Goal: Information Seeking & Learning: Check status

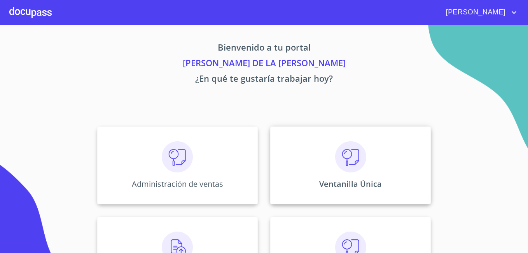
click at [336, 163] on img at bounding box center [350, 156] width 31 height 31
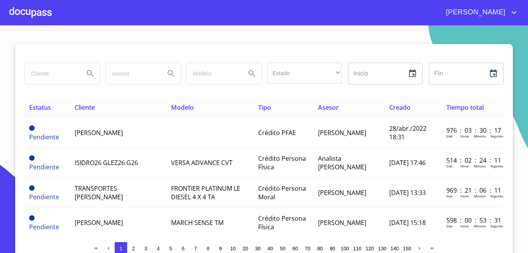
click at [61, 78] on input "search" at bounding box center [51, 73] width 53 height 21
type input "SANCHEZ TRUJILLO"
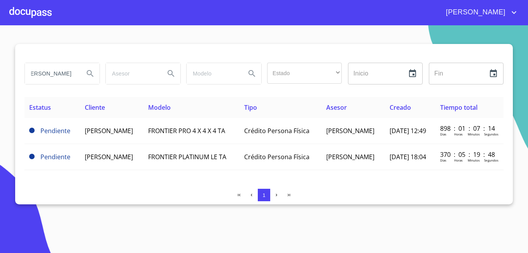
scroll to position [0, 0]
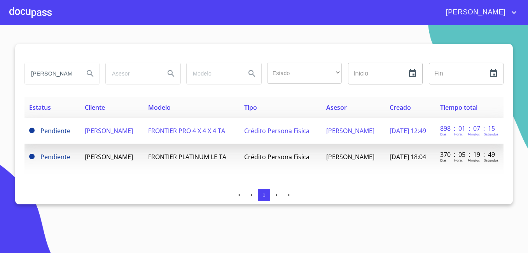
click at [112, 118] on td "EVERARDO SANCHEZ TRUJILLO" at bounding box center [111, 131] width 63 height 26
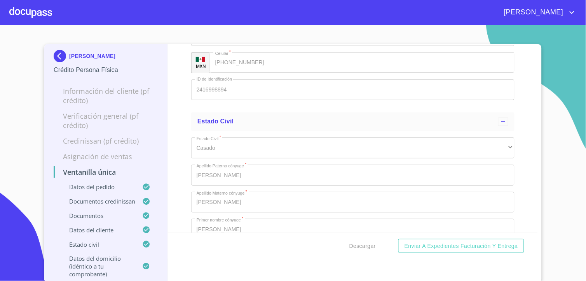
scroll to position [2255, 0]
click at [54, 53] on img at bounding box center [62, 56] width 16 height 12
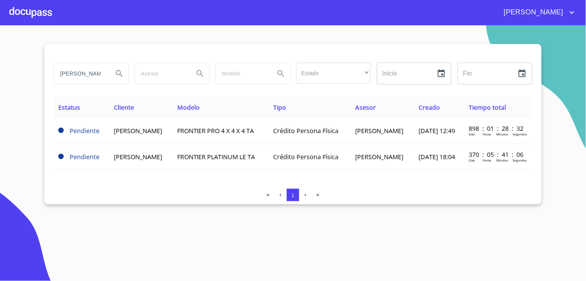
drag, startPoint x: 103, startPoint y: 73, endPoint x: 45, endPoint y: 68, distance: 58.9
click at [46, 68] on div "SANCHEZ TRUJILLO Estado ​ ​ Inicio ​ Fin ​ Estatus Cliente Modelo Tipo Asesor C…" at bounding box center [293, 124] width 498 height 160
type input "LLO"
drag, startPoint x: 78, startPoint y: 78, endPoint x: -2, endPoint y: 69, distance: 80.2
click at [0, 69] on html "MARÍA DE LA LUZ LLO Estado ​ ​ Inicio ​ Fin ​ Estatus Cliente Modelo Tipo Aseso…" at bounding box center [293, 140] width 586 height 281
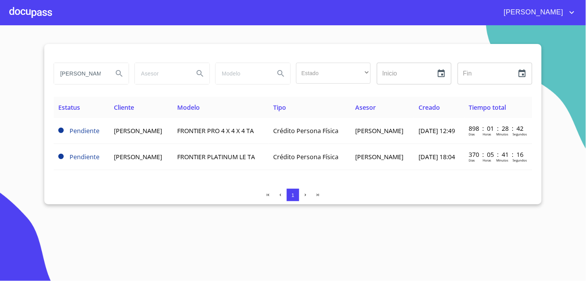
scroll to position [0, 3]
type input "IÑIGUEZ LEONOR"
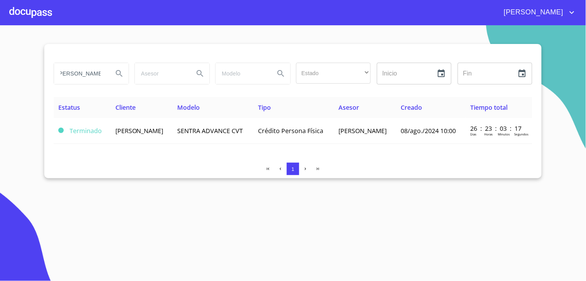
scroll to position [0, 0]
click at [123, 127] on span "BENJMIN IÑIGUEZ LEONOR" at bounding box center [139, 130] width 48 height 9
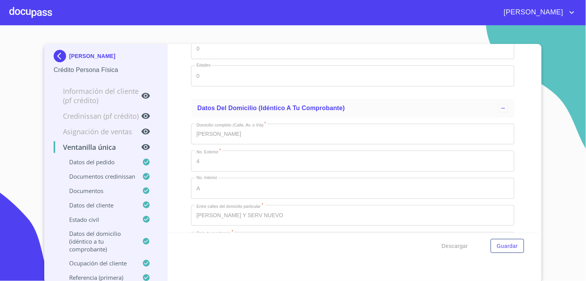
scroll to position [2376, 0]
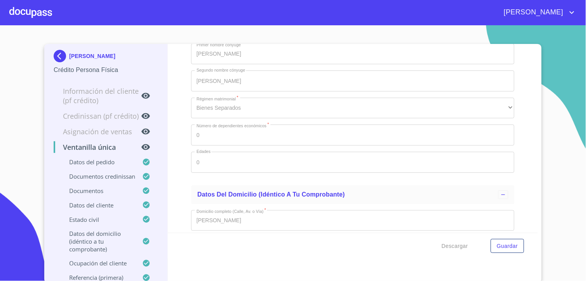
click at [56, 52] on img at bounding box center [62, 56] width 16 height 12
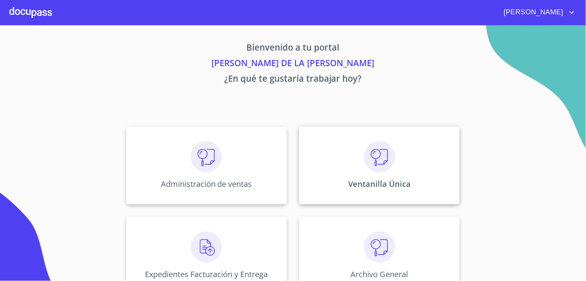
click at [364, 170] on img at bounding box center [379, 156] width 31 height 31
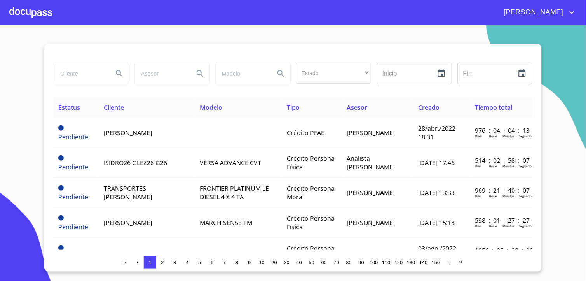
click at [89, 75] on input "search" at bounding box center [80, 73] width 53 height 21
type input "[PERSON_NAME]"
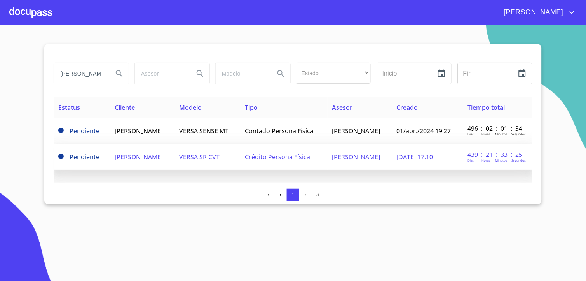
click at [137, 161] on span "[PERSON_NAME]" at bounding box center [139, 156] width 48 height 9
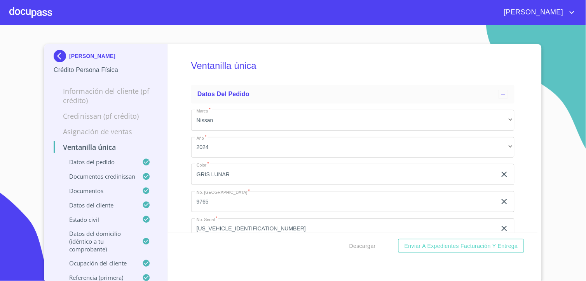
click at [54, 53] on img at bounding box center [62, 56] width 16 height 12
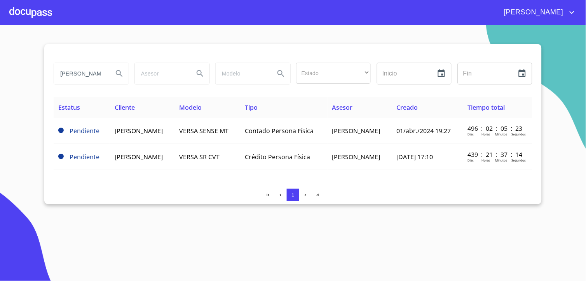
drag, startPoint x: 105, startPoint y: 69, endPoint x: 21, endPoint y: 69, distance: 84.8
click at [21, 69] on section "[PERSON_NAME] Estado ​ ​ Inicio ​ Fin ​ Estatus Cliente Modelo Tipo Asesor Crea…" at bounding box center [293, 152] width 586 height 255
type input "[PERSON_NAME]"
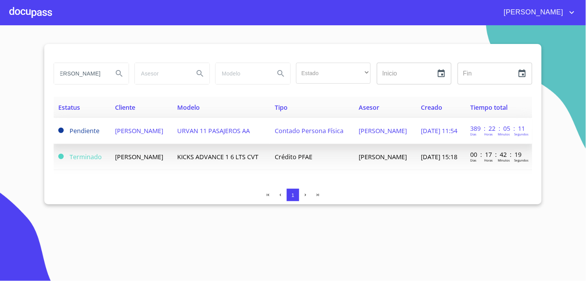
scroll to position [0, 0]
click at [134, 133] on td "[PERSON_NAME]" at bounding box center [142, 131] width 62 height 26
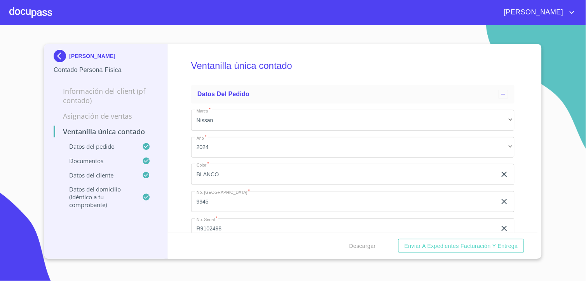
click at [58, 56] on img at bounding box center [62, 56] width 16 height 12
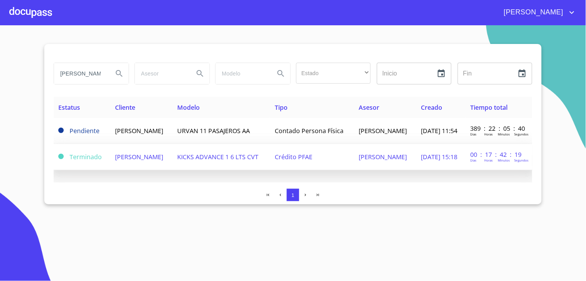
click at [130, 158] on span "[PERSON_NAME]" at bounding box center [139, 156] width 48 height 9
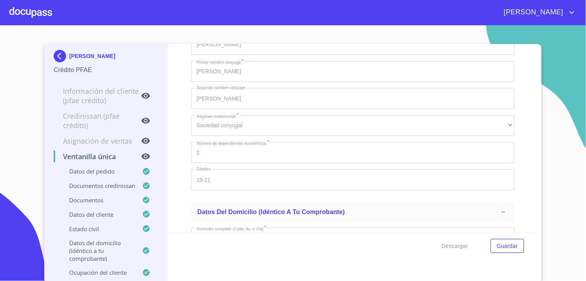
scroll to position [2678, 0]
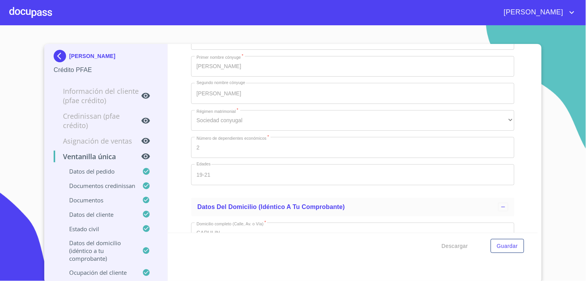
click at [54, 56] on img at bounding box center [62, 56] width 16 height 12
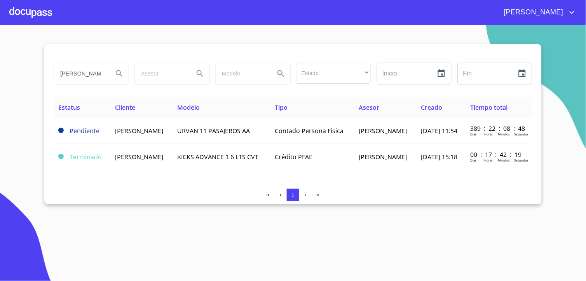
drag, startPoint x: 101, startPoint y: 74, endPoint x: 27, endPoint y: 74, distance: 74.3
click at [27, 74] on section "[PERSON_NAME] Estado ​ ​ Inicio ​ Fin ​ Estatus Cliente Modelo Tipo Asesor Crea…" at bounding box center [293, 152] width 586 height 255
type input "ÑOZ"
click at [0, 54] on html "[PERSON_NAME] DE LA LUZ ÑOZ Estado ​ ​ Inicio ​ Fin ​ Estatus Cliente Modelo Ti…" at bounding box center [293, 140] width 586 height 281
type input "[PERSON_NAME]"
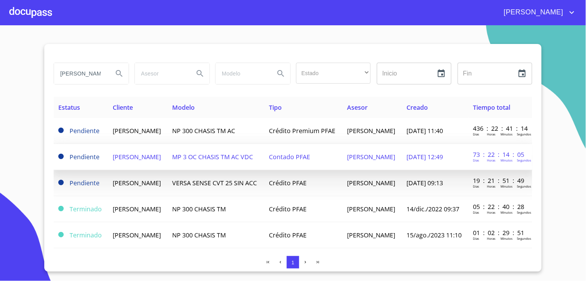
click at [142, 150] on td "[PERSON_NAME]" at bounding box center [137, 157] width 59 height 26
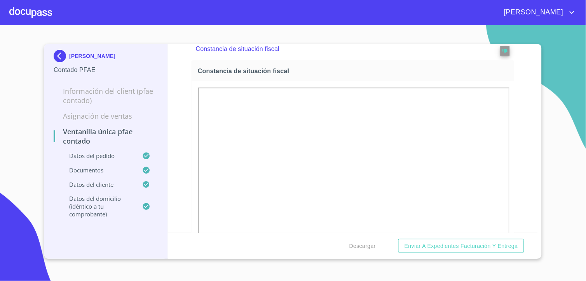
scroll to position [1296, 0]
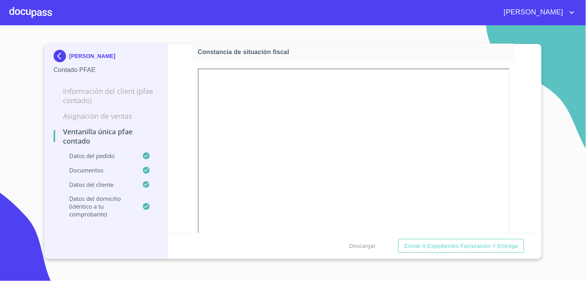
click at [57, 57] on img at bounding box center [62, 56] width 16 height 12
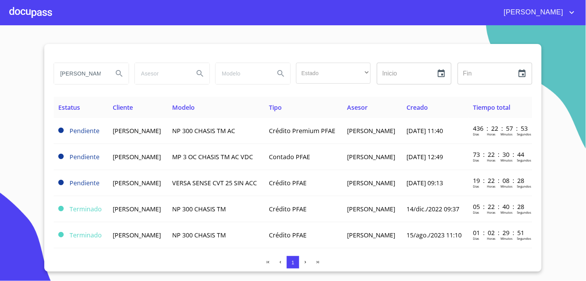
drag, startPoint x: 101, startPoint y: 73, endPoint x: 0, endPoint y: 65, distance: 101.8
click at [0, 65] on html "MARÍA DE LA LUZ JUAN MISAEL Estado ​ ​ Inicio ​ Fin ​ Estatus Cliente Modelo Ti…" at bounding box center [293, 140] width 586 height 281
type input "RIVERA QUEZADA"
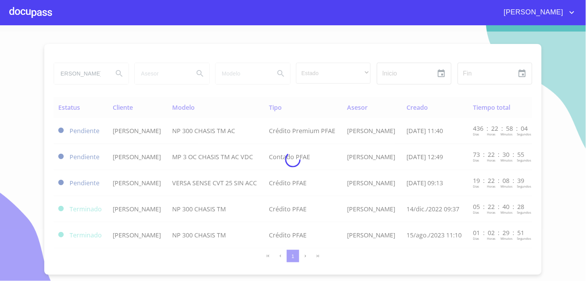
scroll to position [0, 0]
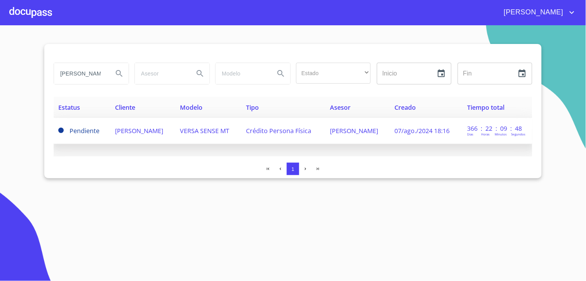
click at [145, 126] on span "MARTIN ALEJANDRO RIVERA QUEZADA" at bounding box center [139, 130] width 48 height 9
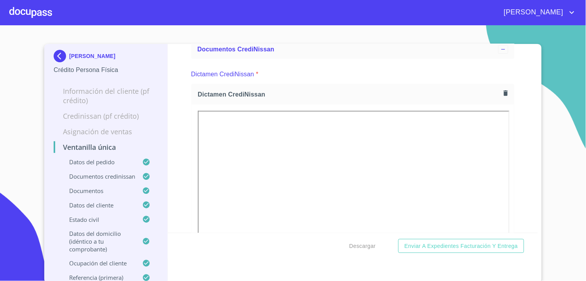
scroll to position [210, 0]
click at [54, 54] on img at bounding box center [62, 56] width 16 height 12
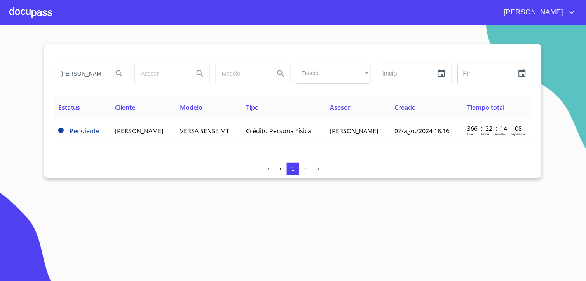
drag, startPoint x: 105, startPoint y: 74, endPoint x: -2, endPoint y: 64, distance: 107.4
click at [0, 64] on html "MARÍA DE LA LUZ RIVERA QUEZADA Estado ​ ​ Inicio ​ Fin ​ Estatus Cliente Modelo…" at bounding box center [293, 140] width 586 height 281
type input "PITA HERNANDEZ"
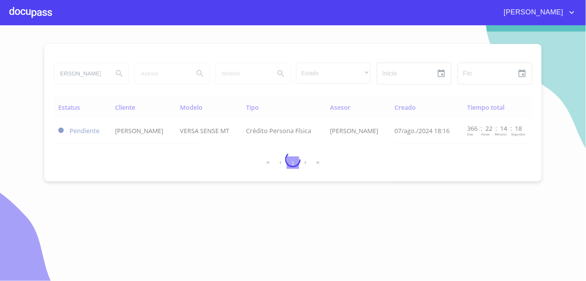
scroll to position [0, 0]
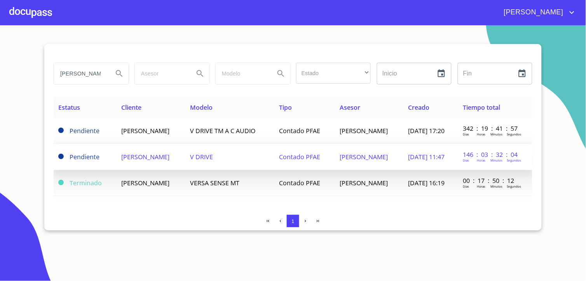
click at [140, 161] on span "GERARDO DANIEL PITA HERNANDEZ" at bounding box center [146, 156] width 48 height 9
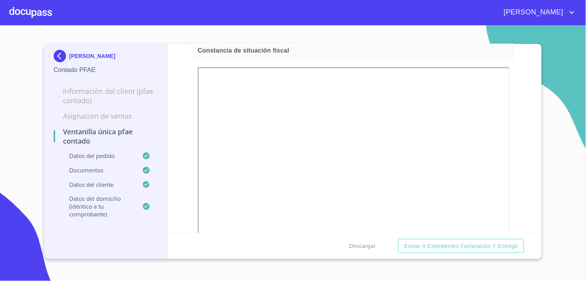
scroll to position [1339, 0]
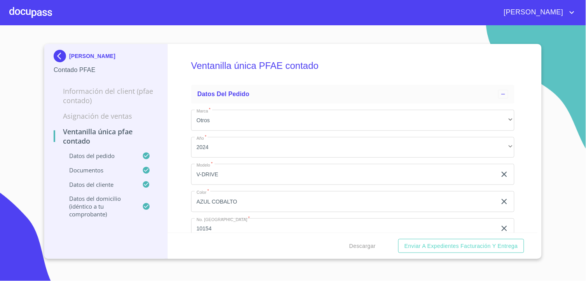
scroll to position [1339, 0]
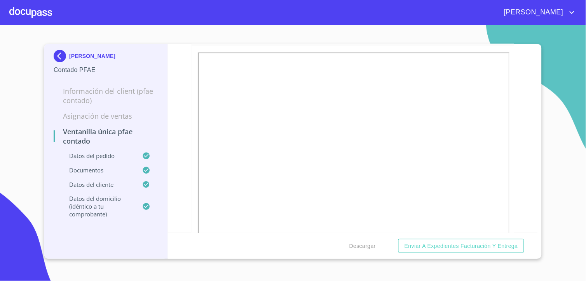
click at [61, 55] on img at bounding box center [62, 56] width 16 height 12
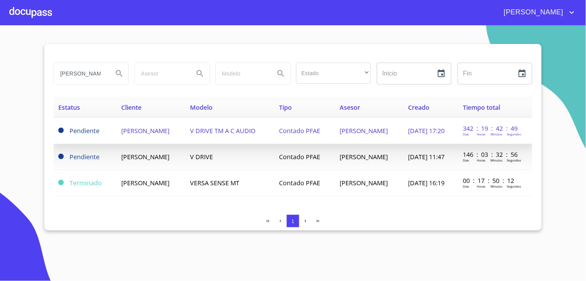
click at [129, 135] on span "[PERSON_NAME]" at bounding box center [146, 130] width 48 height 9
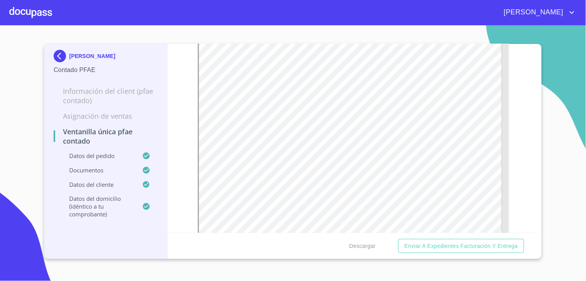
scroll to position [1296, 0]
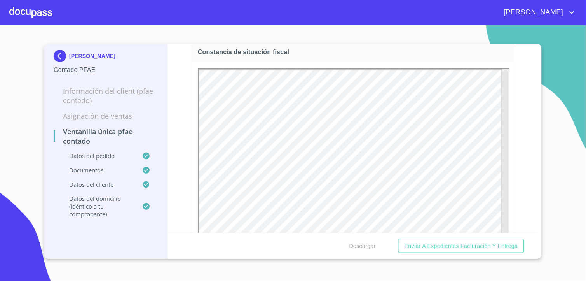
click at [59, 52] on img at bounding box center [62, 56] width 16 height 12
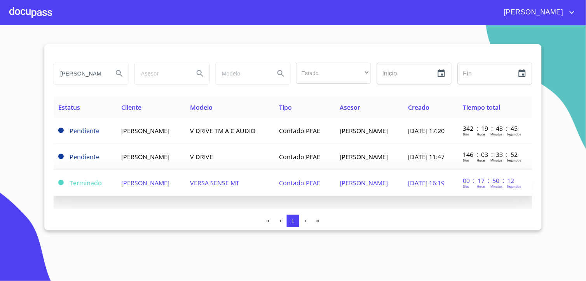
click at [145, 187] on span "[PERSON_NAME]" at bounding box center [146, 182] width 48 height 9
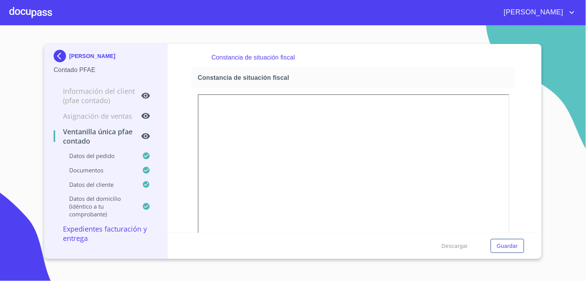
scroll to position [1298, 0]
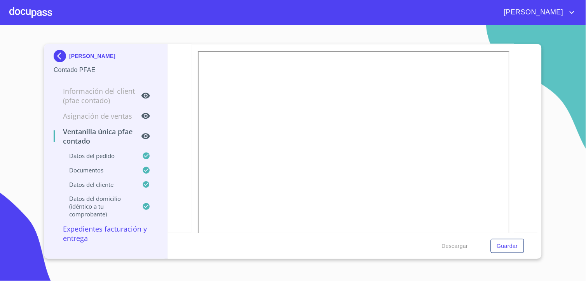
click at [57, 58] on img at bounding box center [62, 56] width 16 height 12
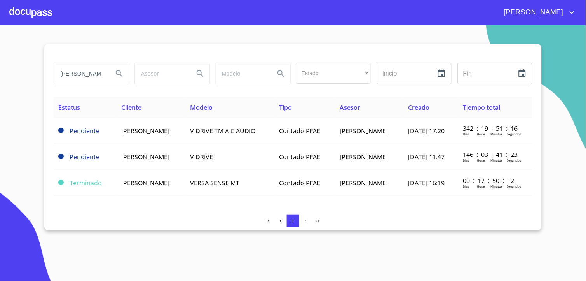
drag, startPoint x: 101, startPoint y: 75, endPoint x: 0, endPoint y: 70, distance: 101.2
click at [0, 70] on html "MARÍA DE LA LUZ PITA HERNANDEZ Estado ​ ​ Inicio ​ Fin ​ Estatus Cliente Modelo…" at bounding box center [293, 140] width 586 height 281
type input "EZ"
drag, startPoint x: 76, startPoint y: 72, endPoint x: -2, endPoint y: 72, distance: 78.1
click at [0, 72] on html "MARÍA DE LA LUZ EZ Estado ​ ​ Inicio ​ Fin ​ Estatus Cliente Modelo Tipo Asesor…" at bounding box center [293, 140] width 586 height 281
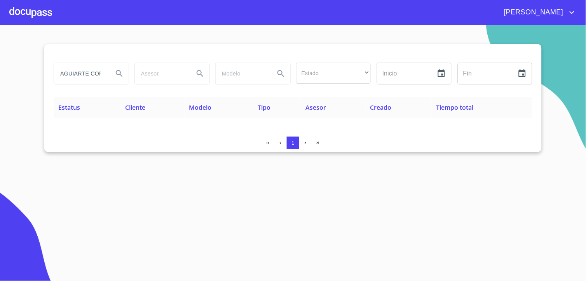
click at [63, 74] on input "AGUIARTE CORONA" at bounding box center [80, 73] width 53 height 21
type input "EGUIARTE CORONA"
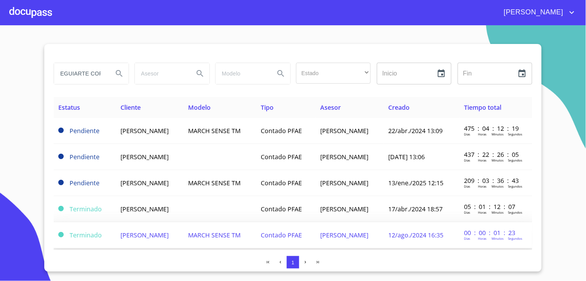
click at [158, 231] on span "ALMA MARIA EGUIARTE CORONA" at bounding box center [145, 235] width 48 height 9
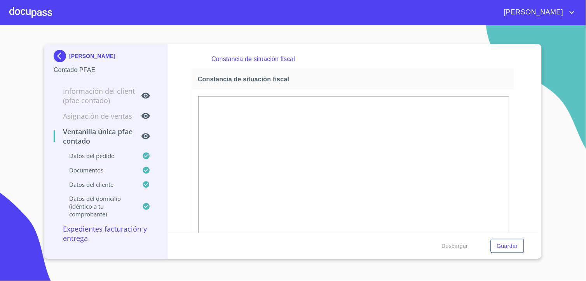
scroll to position [1253, 0]
click at [59, 54] on img at bounding box center [62, 56] width 16 height 12
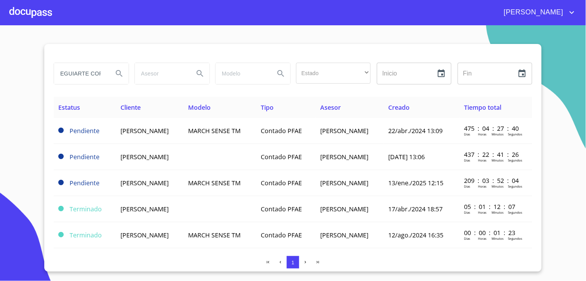
drag, startPoint x: 100, startPoint y: 75, endPoint x: 0, endPoint y: 71, distance: 100.4
click at [2, 72] on section "EGUIARTE CORONA Estado ​ ​ Inicio ​ Fin ​ Estatus Cliente Modelo Tipo Asesor Cr…" at bounding box center [293, 152] width 586 height 255
drag, startPoint x: 79, startPoint y: 70, endPoint x: 0, endPoint y: 52, distance: 80.5
click at [0, 54] on html "MARÍA DE LA LUZ ONA Estado ​ ​ Inicio ​ Fin ​ Estatus Cliente Modelo Tipo Aseso…" at bounding box center [293, 140] width 586 height 281
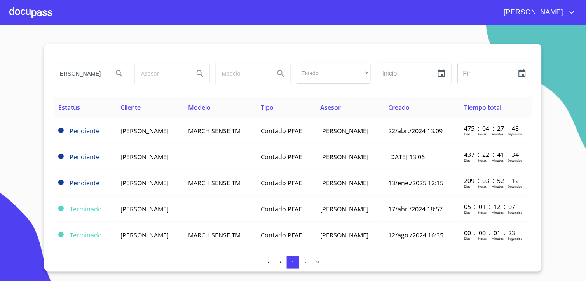
type input "CASTRO AHIRADA"
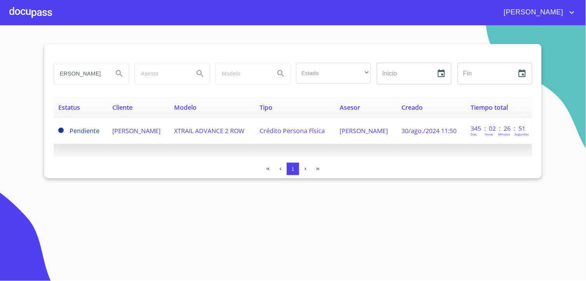
scroll to position [0, 0]
click at [133, 133] on td "ANGELICA LILIANA CASTRO AHIRADA" at bounding box center [139, 131] width 62 height 26
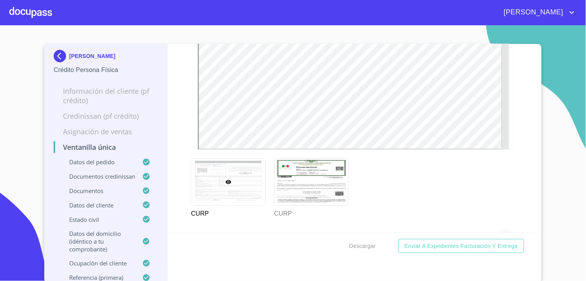
scroll to position [2145, 0]
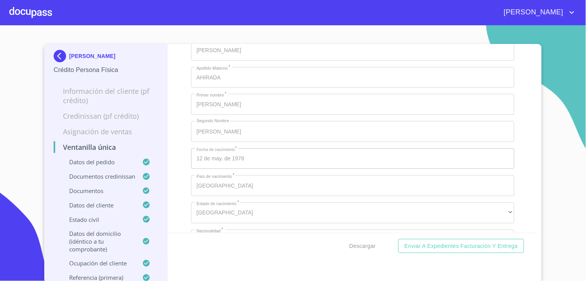
click at [57, 52] on img at bounding box center [62, 56] width 16 height 12
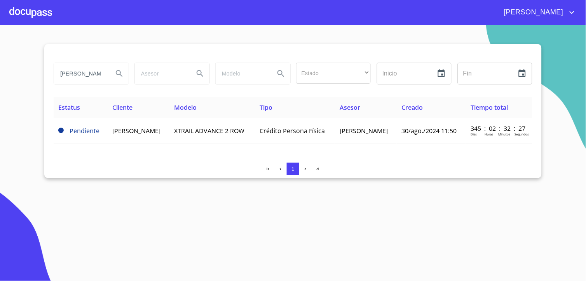
drag, startPoint x: 101, startPoint y: 75, endPoint x: 0, endPoint y: 75, distance: 101.1
click at [0, 75] on html "MARÍA DE LA LUZ CASTRO AHIRADA Estado ​ ​ Inicio ​ Fin ​ Estatus Cliente Modelo…" at bounding box center [293, 140] width 586 height 281
drag, startPoint x: 70, startPoint y: 75, endPoint x: 0, endPoint y: 53, distance: 73.8
click at [0, 53] on html "MARÍA DE LA LUZ DA Estado ​ ​ Inicio ​ Fin ​ Estatus Cliente Modelo Tipo Asesor…" at bounding box center [293, 140] width 586 height 281
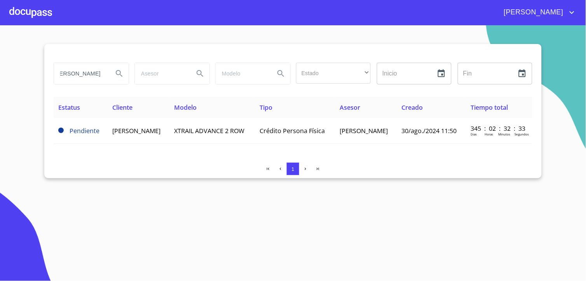
type input "CASTAÑEDA SOLANO"
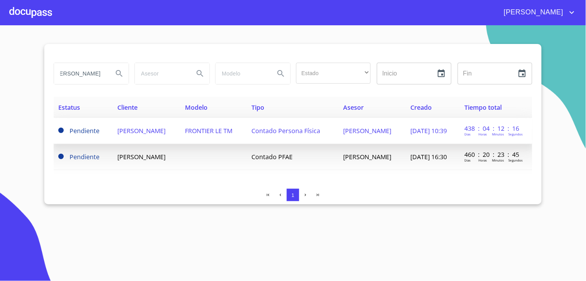
scroll to position [0, 0]
click at [134, 129] on span "JORGE RAFAEL CASTAÑEDA SOLANO" at bounding box center [142, 130] width 48 height 9
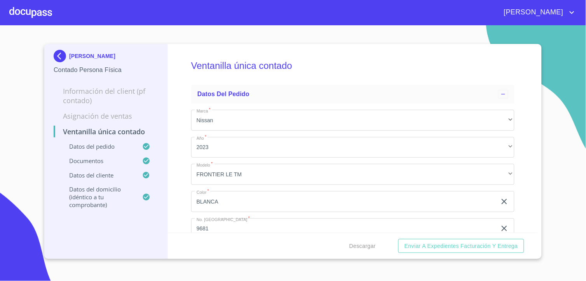
click at [57, 55] on img at bounding box center [62, 56] width 16 height 12
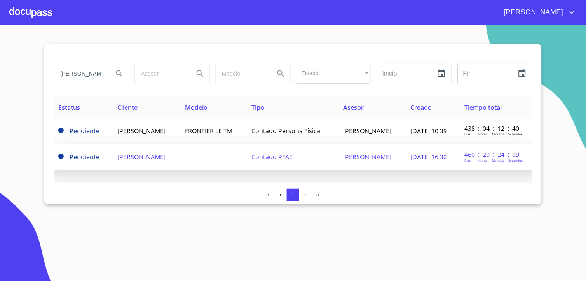
click at [147, 157] on span "JORGE RAFAEL CASTAÑEDA SOLANO" at bounding box center [142, 156] width 48 height 9
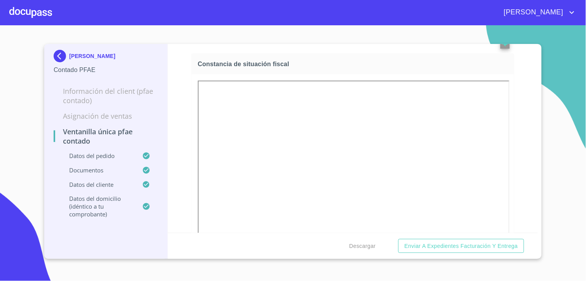
scroll to position [1296, 0]
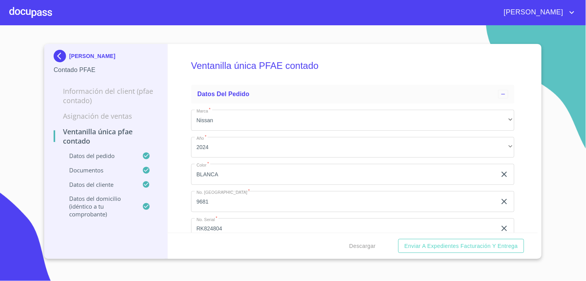
scroll to position [1296, 0]
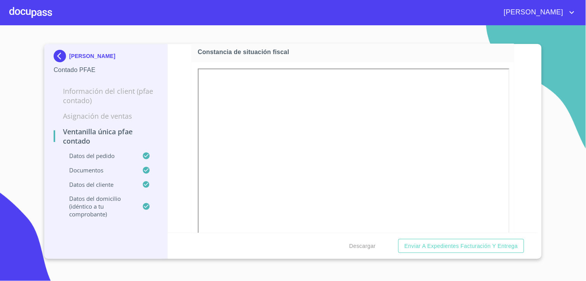
click at [63, 54] on img at bounding box center [62, 56] width 16 height 12
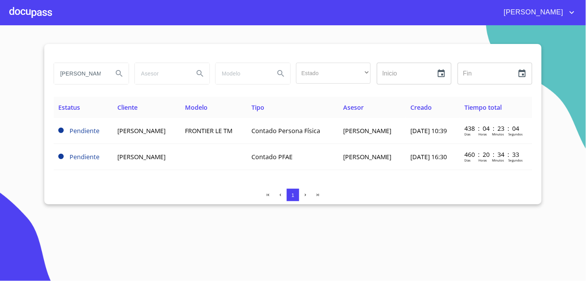
drag, startPoint x: 102, startPoint y: 74, endPoint x: -2, endPoint y: 56, distance: 105.3
click at [0, 56] on html "MARÍA DE LA LUZ CASTAÑEDA SOLANO Estado ​ ​ Inicio ​ Fin ​ Estatus Cliente Mode…" at bounding box center [293, 140] width 586 height 281
drag, startPoint x: 80, startPoint y: 76, endPoint x: 0, endPoint y: 51, distance: 84.0
click at [0, 51] on html "MARÍA DE LA LUZ LANO Estado ​ ​ Inicio ​ Fin ​ Estatus Cliente Modelo Tipo Ases…" at bounding box center [293, 140] width 586 height 281
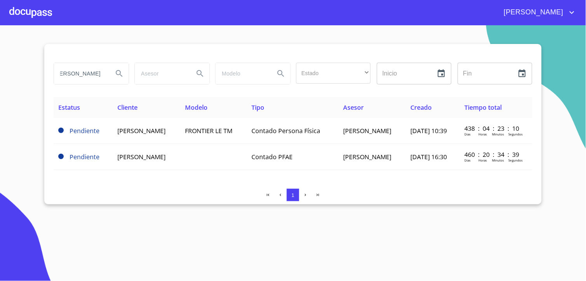
type input "GONZALEZ VALADEZ"
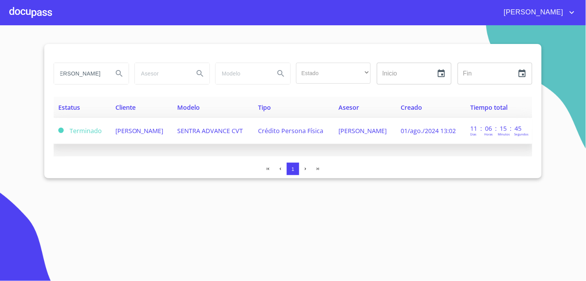
scroll to position [0, 0]
click at [154, 121] on td "FABIAN BERNARDO GONZALEZ VALADEZ" at bounding box center [142, 131] width 62 height 26
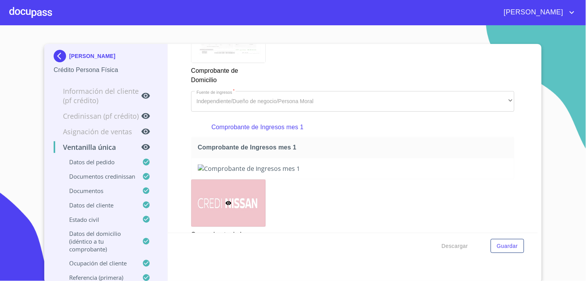
scroll to position [918, 0]
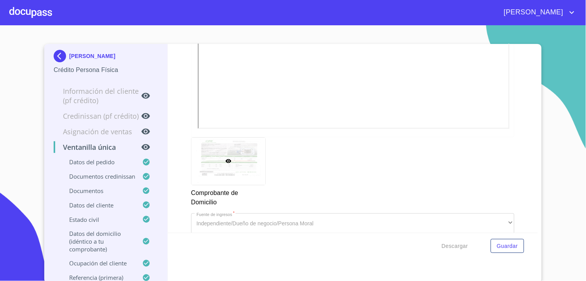
click at [61, 56] on img at bounding box center [62, 56] width 16 height 12
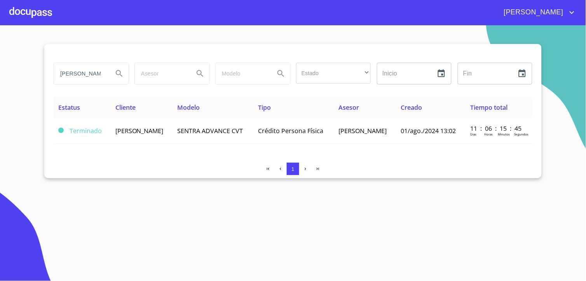
drag, startPoint x: 99, startPoint y: 74, endPoint x: -2, endPoint y: 66, distance: 101.0
click at [0, 66] on html "MARÍA DE LA LUZ GONZALEZ VALADEZ Estado ​ ​ Inicio ​ Fin ​ Estatus Cliente Mode…" at bounding box center [293, 140] width 586 height 281
type input "EZ"
drag, startPoint x: 37, startPoint y: 72, endPoint x: 0, endPoint y: 69, distance: 36.7
click at [0, 69] on html "MARÍA DE LA LUZ EZ Estado ​ ​ Inicio ​ Fin ​ Estatus Cliente Modelo Tipo Asesor…" at bounding box center [293, 140] width 586 height 281
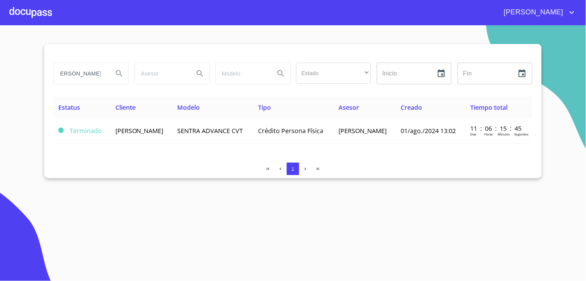
scroll to position [0, 13]
type input "ZEPEDA CABALLERO"
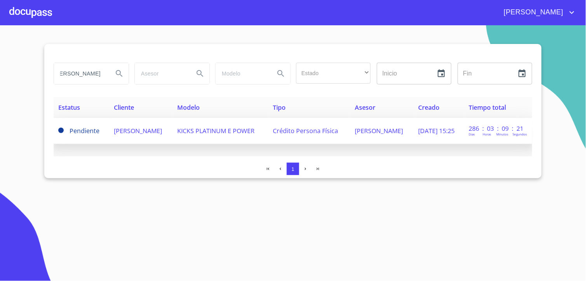
scroll to position [0, 0]
click at [129, 130] on span "PAMELA YAZMIN ZEPEDA CABALLERO" at bounding box center [138, 130] width 48 height 9
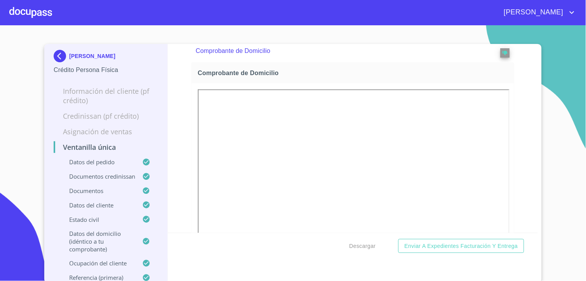
scroll to position [950, 0]
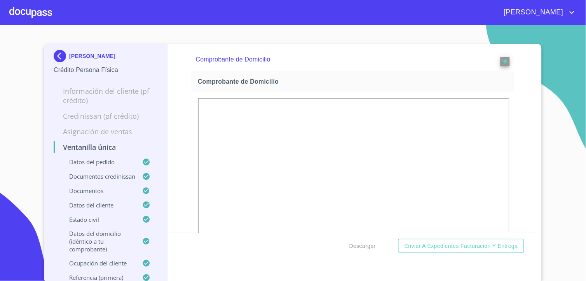
click at [56, 56] on img at bounding box center [62, 56] width 16 height 12
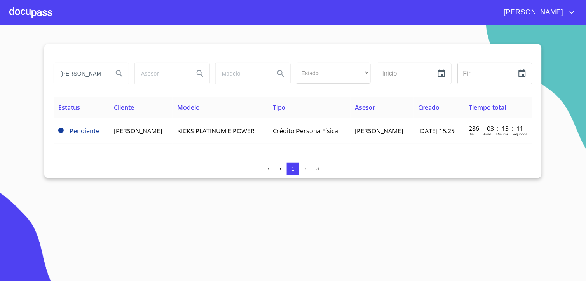
drag, startPoint x: 99, startPoint y: 75, endPoint x: 3, endPoint y: 77, distance: 95.7
click at [37, 78] on section "ZEPEDA CABALLERO Estado ​ ​ Inicio ​ Fin ​ Estatus Cliente Modelo Tipo Asesor C…" at bounding box center [293, 152] width 586 height 255
type input "LERO"
drag, startPoint x: 90, startPoint y: 75, endPoint x: -2, endPoint y: 58, distance: 93.6
click at [0, 58] on html "MARÍA DE LA LUZ LERO Estado ​ ​ Inicio ​ Fin ​ Estatus Cliente Modelo Tipo Ases…" at bounding box center [293, 140] width 586 height 281
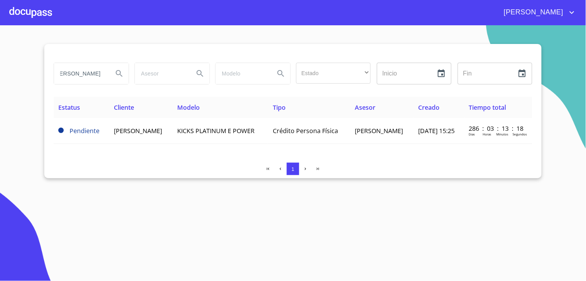
scroll to position [0, 10]
type input "BARRAGAN TORRES"
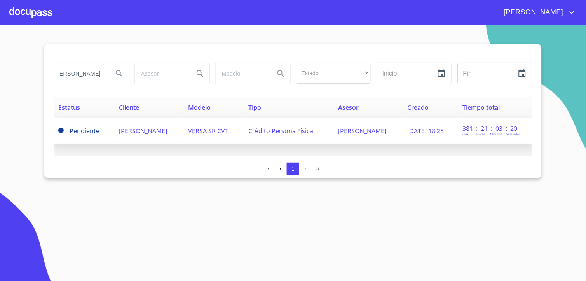
scroll to position [0, 0]
click at [142, 123] on td "ESMERALDA BARRAGAN TORRES" at bounding box center [149, 131] width 69 height 26
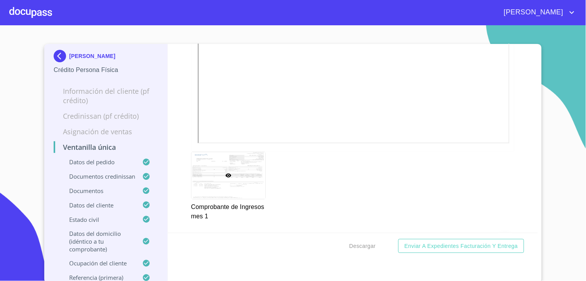
scroll to position [1166, 0]
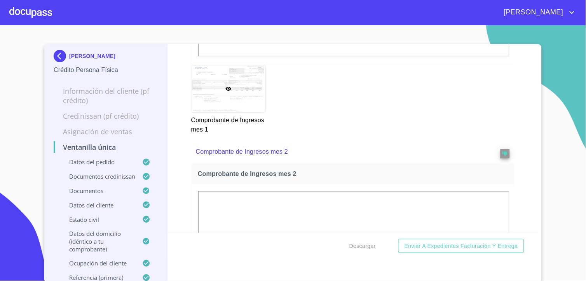
click at [57, 56] on img at bounding box center [62, 56] width 16 height 12
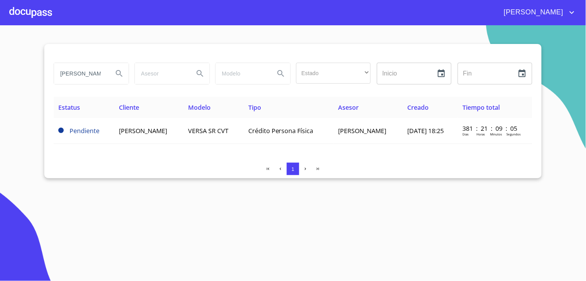
drag, startPoint x: 100, startPoint y: 75, endPoint x: 0, endPoint y: 57, distance: 102.0
click at [0, 57] on html "MARÍA DE LA LUZ BARRAGAN TORRES Estado ​ ​ Inicio ​ Fin ​ Estatus Cliente Model…" at bounding box center [293, 140] width 586 height 281
click at [0, 53] on html "MARÍA DE LA LUZ RES Estado ​ ​ Inicio ​ Fin ​ Estatus Cliente Modelo Tipo Aseso…" at bounding box center [293, 140] width 586 height 281
type input "VILLANUEVA AGUILAR"
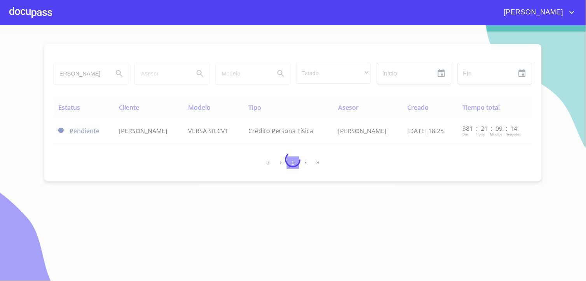
scroll to position [0, 0]
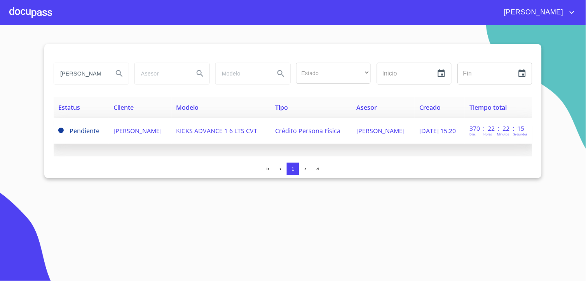
click at [131, 121] on td "EMMANUEL VILLANUEVA AGUILAR" at bounding box center [140, 131] width 63 height 26
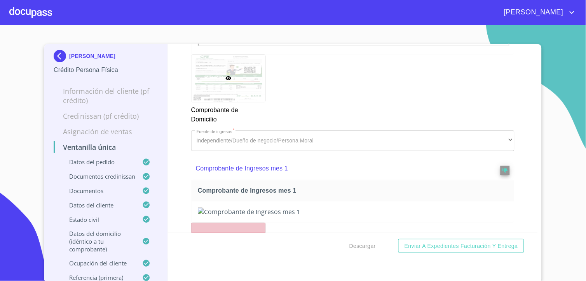
scroll to position [1001, 0]
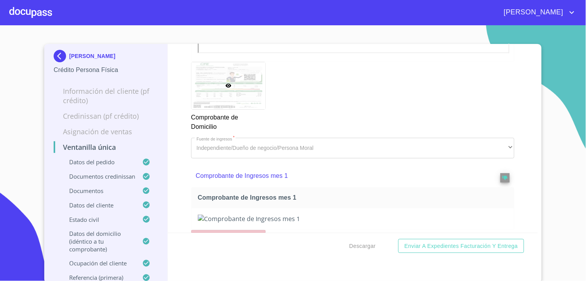
click at [59, 48] on div "EMMANUEL VILLANUEVA AGUILAR Crédito Persona Física" at bounding box center [106, 62] width 105 height 37
click at [59, 58] on img at bounding box center [62, 56] width 16 height 12
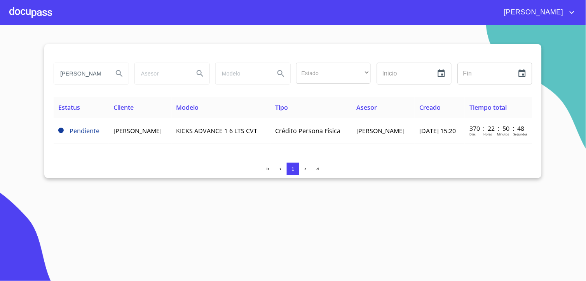
drag, startPoint x: 103, startPoint y: 74, endPoint x: -2, endPoint y: 61, distance: 106.1
click at [0, 61] on html "MARÍA DE LA LUZ VILLANUEVA AGUILAR Estado ​ ​ Inicio ​ Fin ​ Estatus Cliente Mo…" at bounding box center [293, 140] width 586 height 281
drag, startPoint x: 87, startPoint y: 75, endPoint x: 0, endPoint y: 60, distance: 88.7
click at [0, 61] on html "MARÍA DE LA LUZ UILAR Estado ​ ​ Inicio ​ Fin ​ Estatus Cliente Modelo Tipo Ase…" at bounding box center [293, 140] width 586 height 281
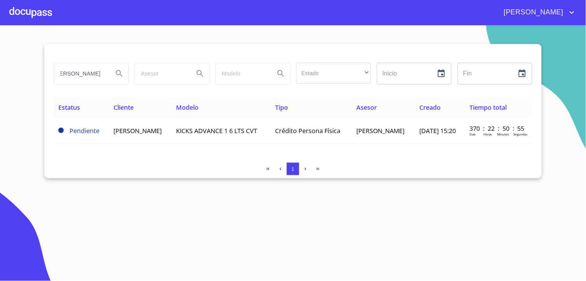
type input "[PERSON_NAME]"
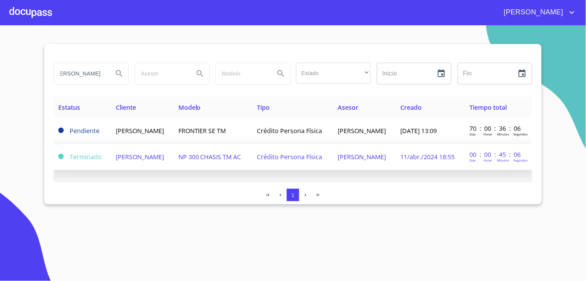
scroll to position [0, 0]
click at [128, 157] on span "[PERSON_NAME]" at bounding box center [140, 156] width 48 height 9
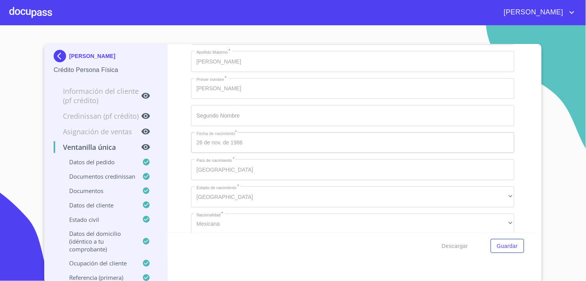
scroll to position [1551, 0]
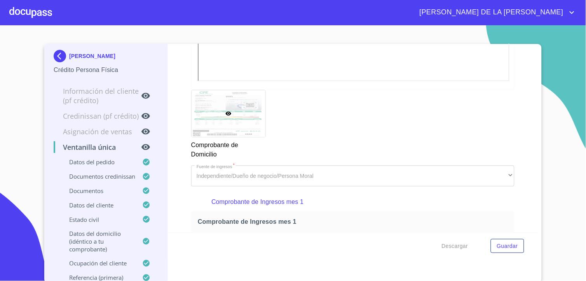
scroll to position [993, 0]
click at [59, 52] on img at bounding box center [62, 56] width 16 height 12
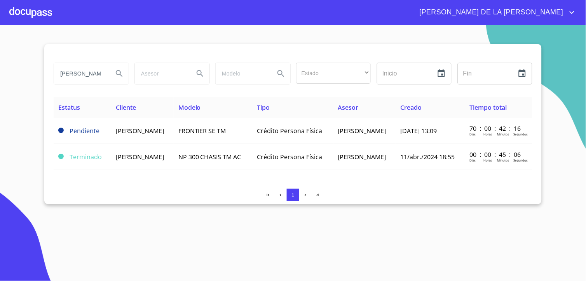
drag, startPoint x: 100, startPoint y: 74, endPoint x: -2, endPoint y: 60, distance: 102.9
click at [0, 60] on html "[PERSON_NAME] DE LA [PERSON_NAME] Estado ​ ​ Inicio ​ Fin ​ Estatus Cliente Mod…" at bounding box center [293, 140] width 586 height 281
drag, startPoint x: 84, startPoint y: 72, endPoint x: -2, endPoint y: 54, distance: 87.8
click at [0, 54] on html "[PERSON_NAME] DE LA [PERSON_NAME] ERA Estado ​ ​ Inicio ​ Fin ​ Estatus Cliente…" at bounding box center [293, 140] width 586 height 281
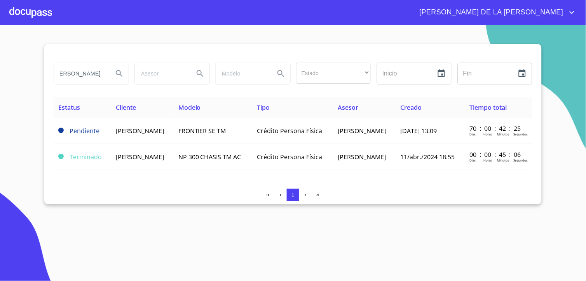
type input "[PERSON_NAME]"
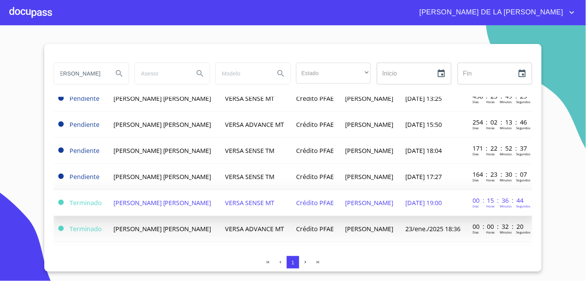
scroll to position [0, 0]
click at [160, 203] on span "[PERSON_NAME] [PERSON_NAME]" at bounding box center [163, 202] width 98 height 9
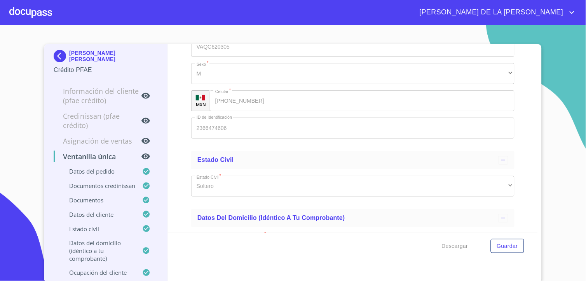
scroll to position [2851, 0]
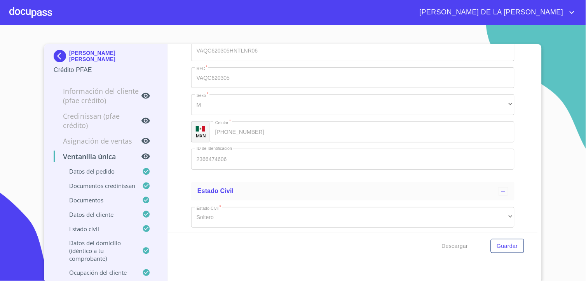
click at [59, 52] on img at bounding box center [62, 56] width 16 height 12
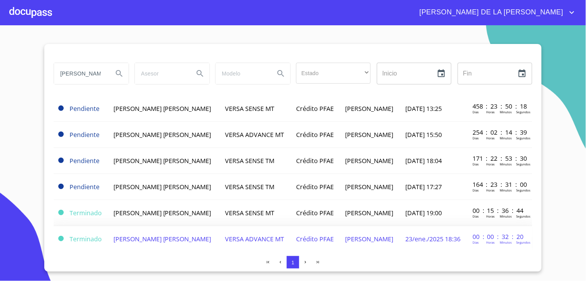
scroll to position [32, 0]
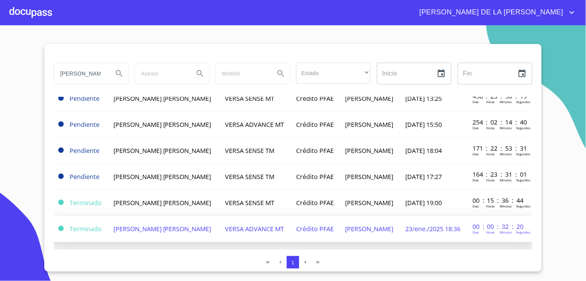
click at [144, 218] on td "JOSE CARLOS VALENZUELA QUINTERO" at bounding box center [165, 229] width 112 height 26
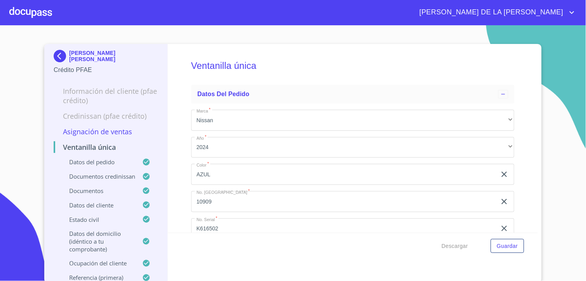
type input "1 de ene. de 2008"
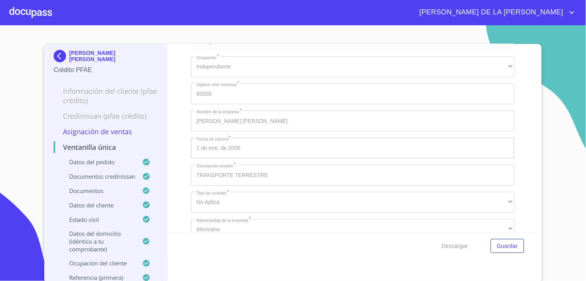
scroll to position [2980, 0]
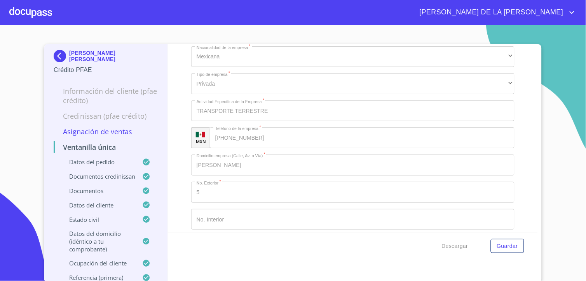
click at [56, 53] on img at bounding box center [62, 56] width 16 height 12
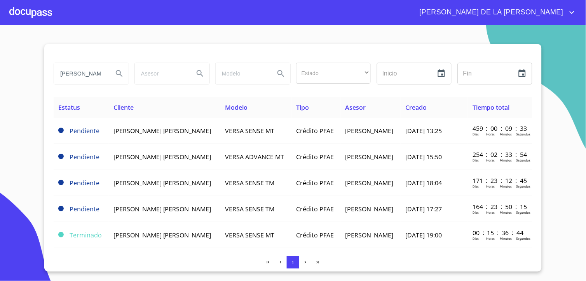
scroll to position [0, 5]
drag, startPoint x: 102, startPoint y: 76, endPoint x: 5, endPoint y: 78, distance: 97.2
click at [5, 78] on section "VALENZUELA QUINTERO Estado ​ ​ Inicio ​ Fin ​ Estatus Cliente Modelo Tipo Aseso…" at bounding box center [293, 152] width 586 height 255
type input "NTERO"
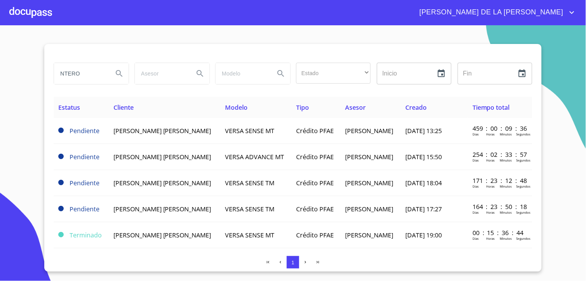
drag, startPoint x: 87, startPoint y: 72, endPoint x: -2, endPoint y: 61, distance: 90.0
click at [0, 61] on html "MARÍA DE LA LUZ NTERO Estado ​ ​ Inicio ​ Fin ​ Estatus Cliente Modelo Tipo Ase…" at bounding box center [293, 140] width 586 height 281
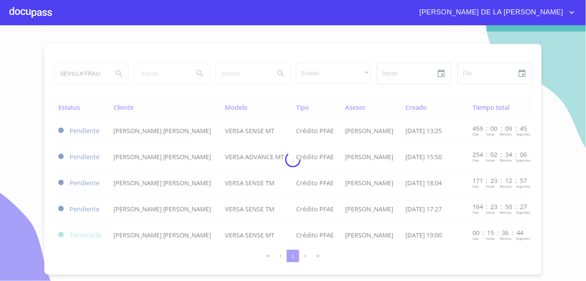
scroll to position [0, 7]
type input "SEVILLA FRAUSTO"
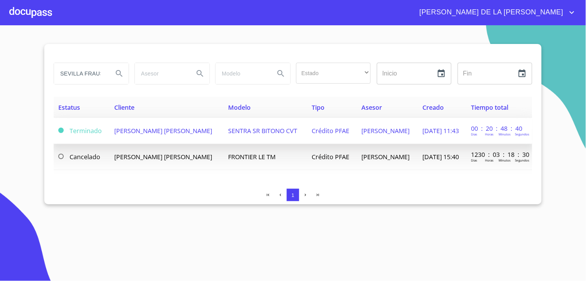
click at [156, 133] on span "[PERSON_NAME]" at bounding box center [163, 130] width 98 height 9
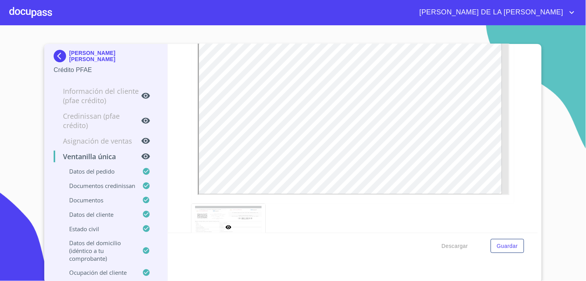
scroll to position [2678, 0]
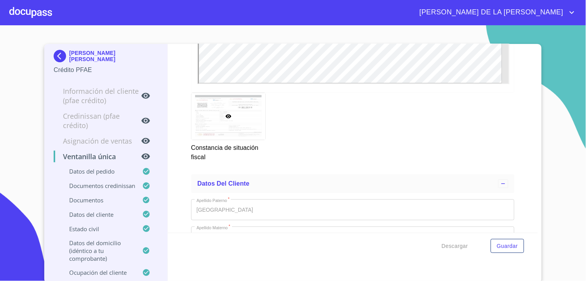
click at [55, 53] on img at bounding box center [62, 56] width 16 height 12
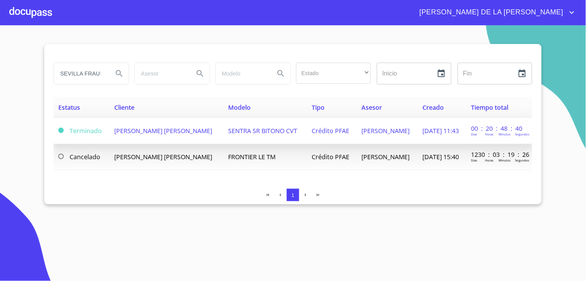
click at [154, 135] on td "[PERSON_NAME]" at bounding box center [167, 131] width 114 height 26
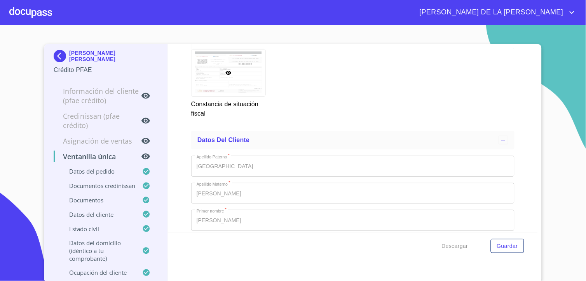
click at [54, 53] on img at bounding box center [62, 56] width 16 height 12
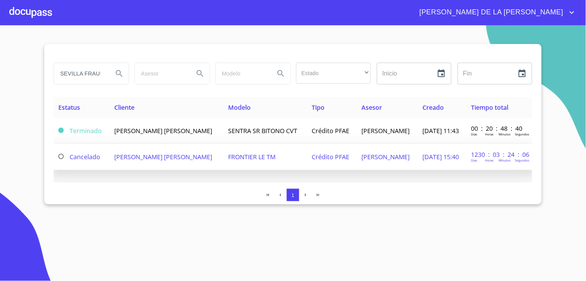
click at [126, 152] on span "[PERSON_NAME]" at bounding box center [163, 156] width 98 height 9
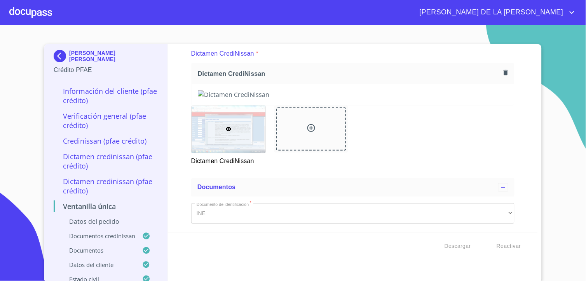
scroll to position [389, 0]
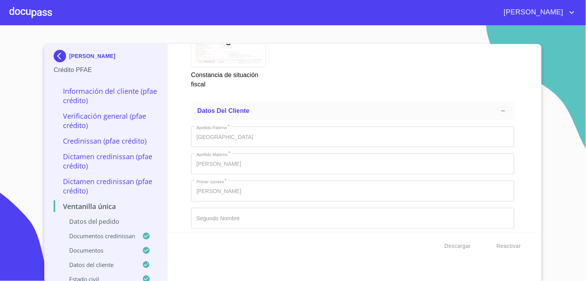
scroll to position [2678, 0]
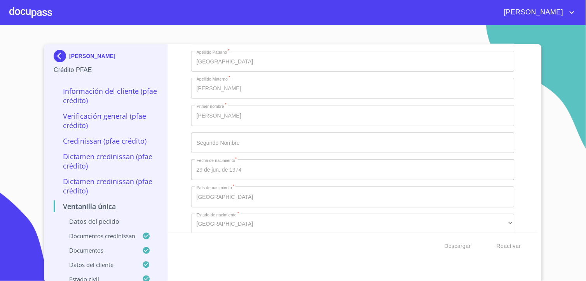
click at [56, 56] on img at bounding box center [62, 56] width 16 height 12
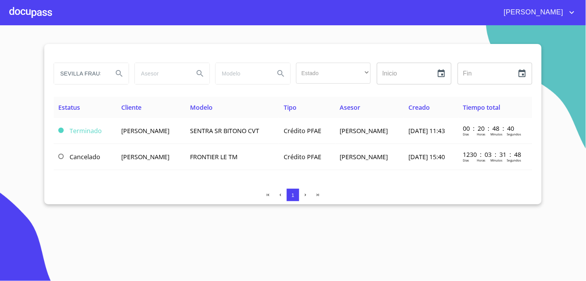
drag, startPoint x: 106, startPoint y: 73, endPoint x: 0, endPoint y: 72, distance: 105.7
click at [28, 74] on section "SEVILLA [PERSON_NAME] Estado ​ ​ Inicio ​ Fin ​ Estatus Cliente Modelo Tipo Ase…" at bounding box center [293, 152] width 586 height 255
type input "O"
drag, startPoint x: 65, startPoint y: 73, endPoint x: -2, endPoint y: 68, distance: 67.1
click at [0, 68] on html "[PERSON_NAME] DE LA LUZ O Estado ​ ​ Inicio ​ Fin ​ Estatus Cliente Modelo Tipo…" at bounding box center [293, 140] width 586 height 281
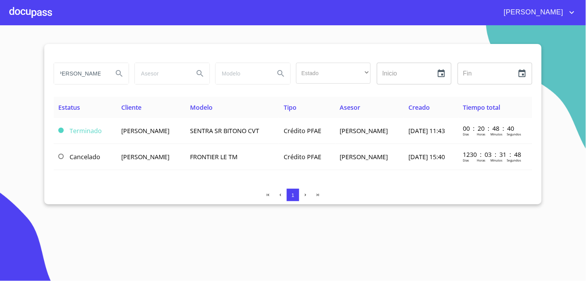
scroll to position [0, 7]
type input "[PERSON_NAME]"
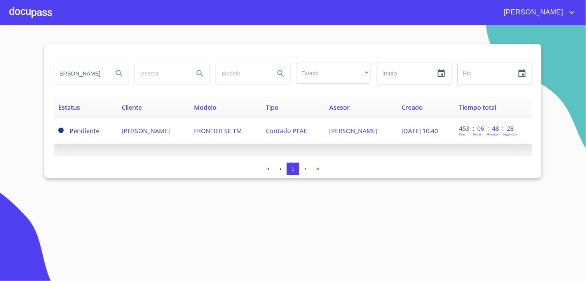
scroll to position [0, 0]
click at [139, 130] on span "[PERSON_NAME]" at bounding box center [146, 130] width 48 height 9
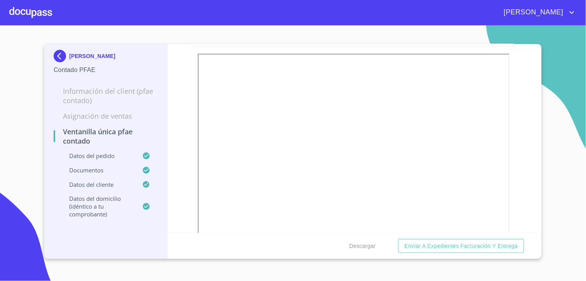
scroll to position [1339, 0]
